Goal: Ask a question

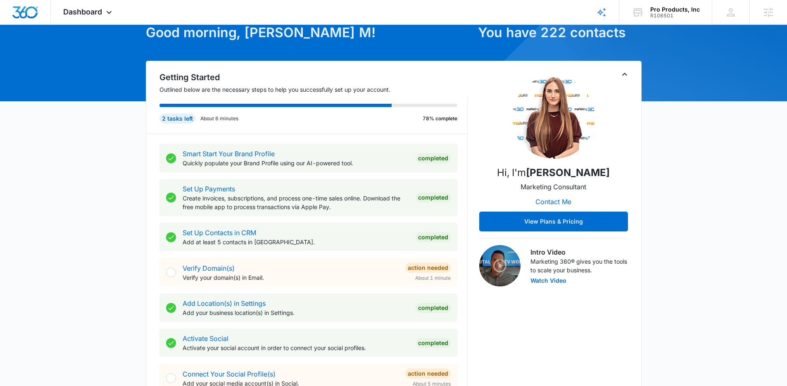
scroll to position [76, 0]
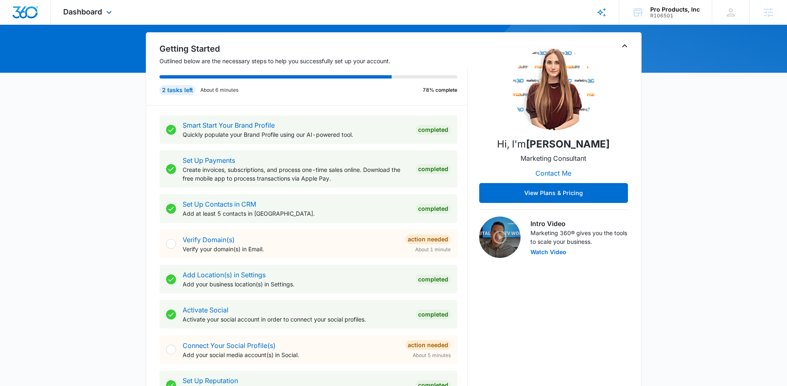
click at [92, 17] on div "Dashboard Apps Reputation Websites Forms CRM Email Social Shop Content Ads Inte…" at bounding box center [89, 12] width 76 height 24
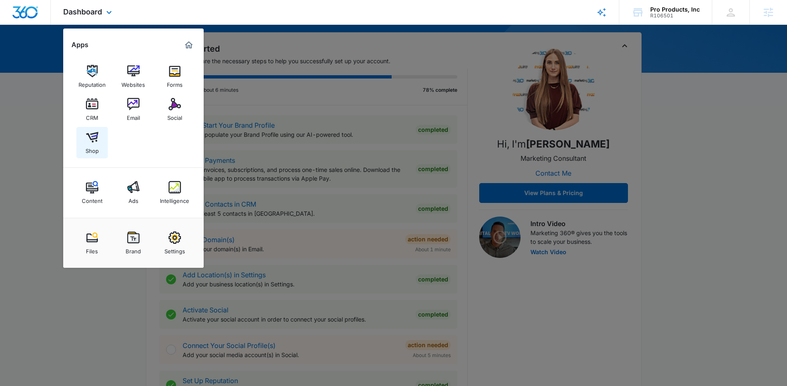
click at [93, 147] on div "Shop" at bounding box center [92, 148] width 13 height 11
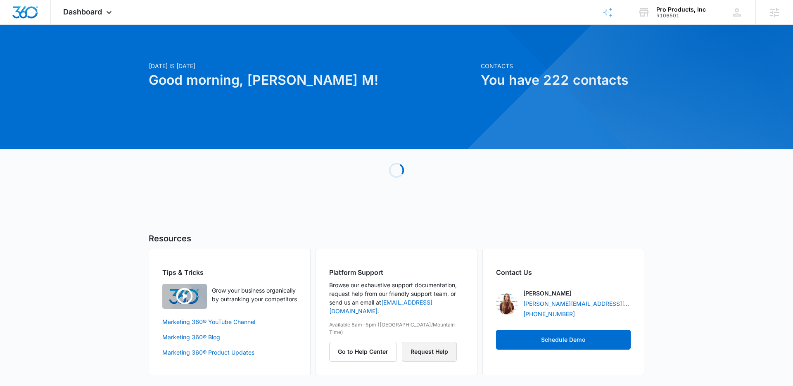
click at [439, 342] on button "Request Help" at bounding box center [429, 352] width 55 height 20
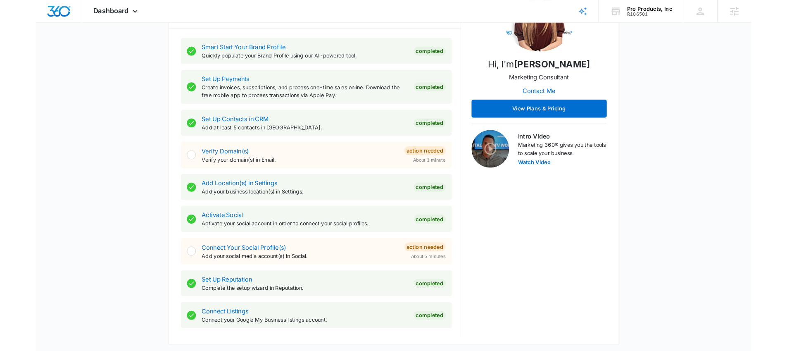
scroll to position [154, 0]
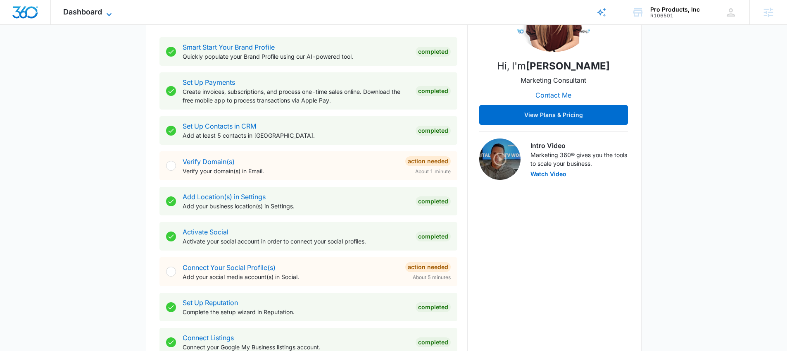
click at [84, 11] on span "Dashboard" at bounding box center [82, 11] width 39 height 9
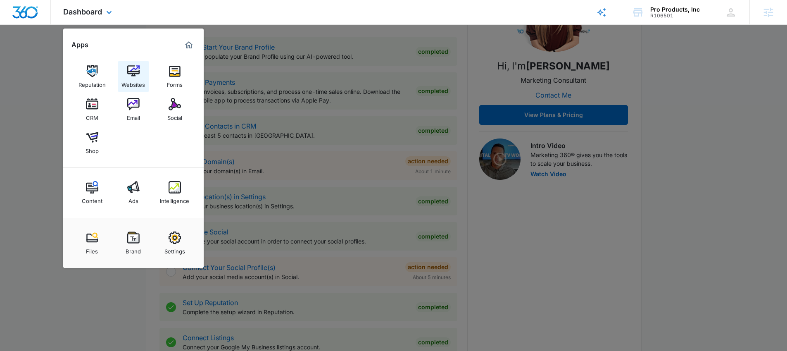
click at [131, 82] on div "Websites" at bounding box center [133, 82] width 24 height 11
